Goal: Find specific page/section: Find specific page/section

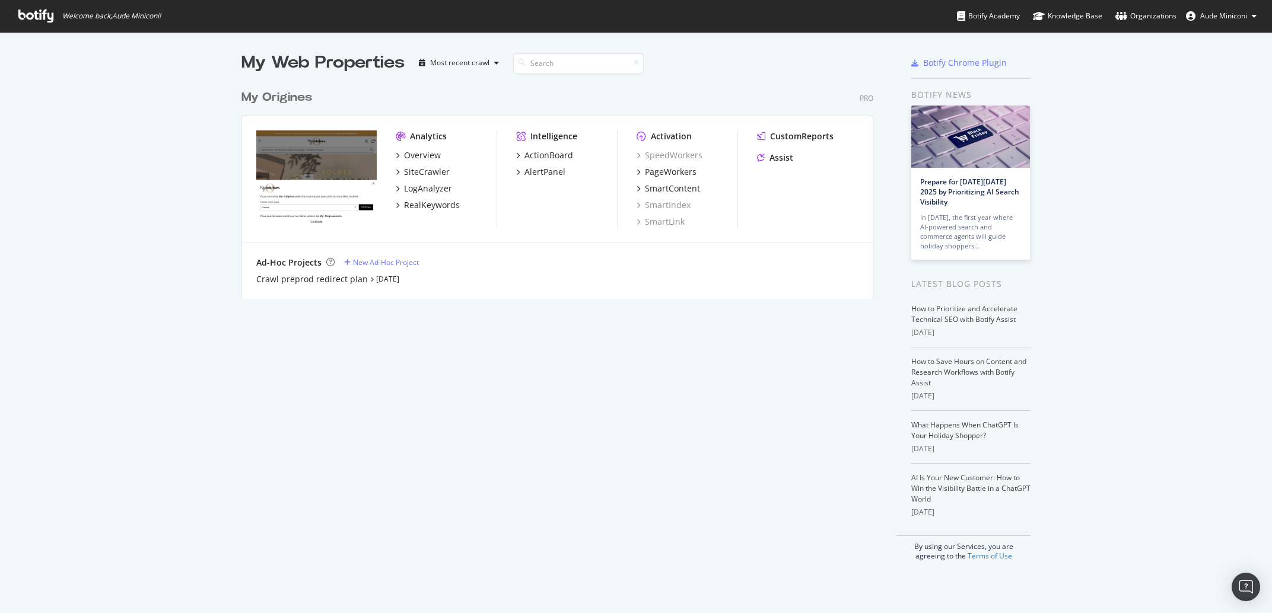
scroll to position [602, 1249]
click at [649, 187] on div "SmartContent" at bounding box center [672, 189] width 55 height 12
